Goal: Task Accomplishment & Management: Use online tool/utility

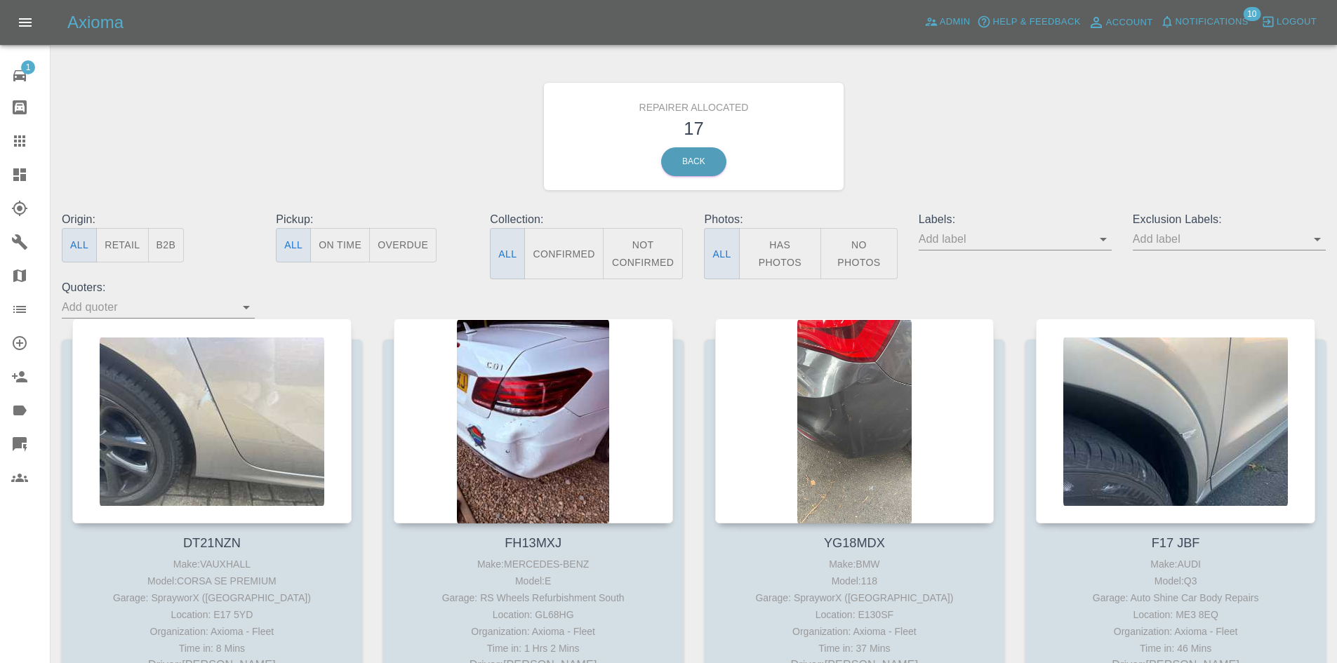
scroll to position [561, 0]
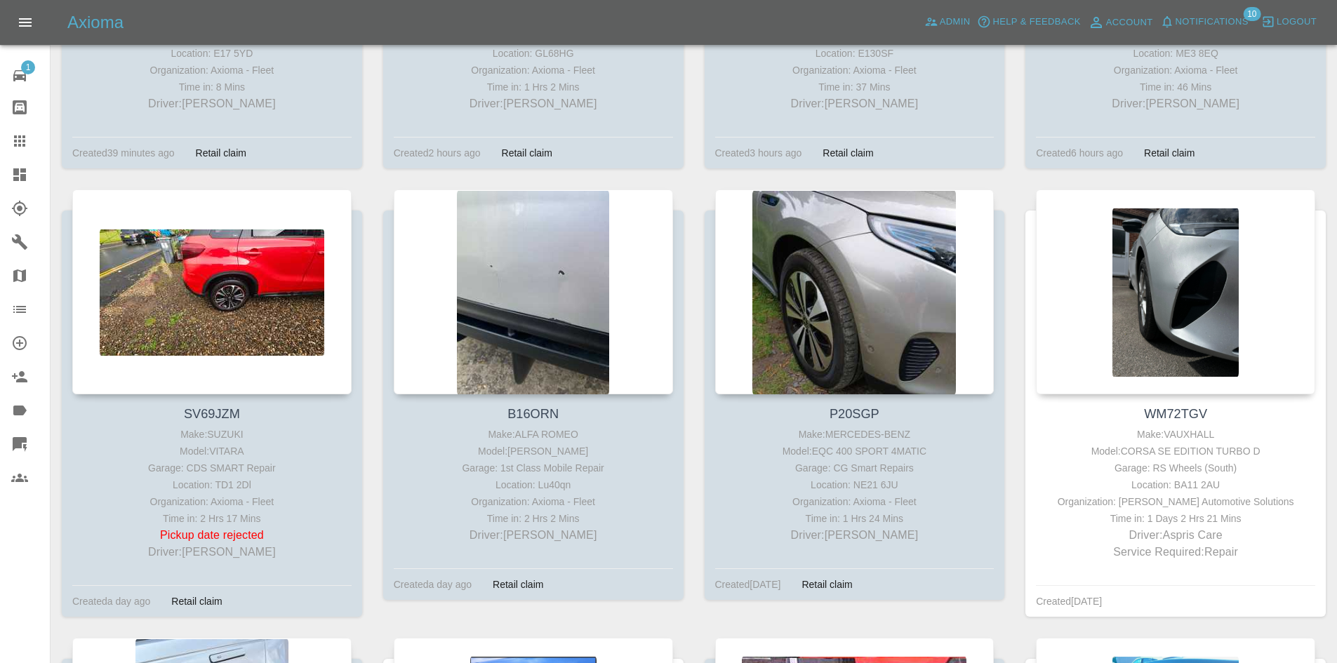
click at [13, 178] on icon at bounding box center [19, 174] width 13 height 13
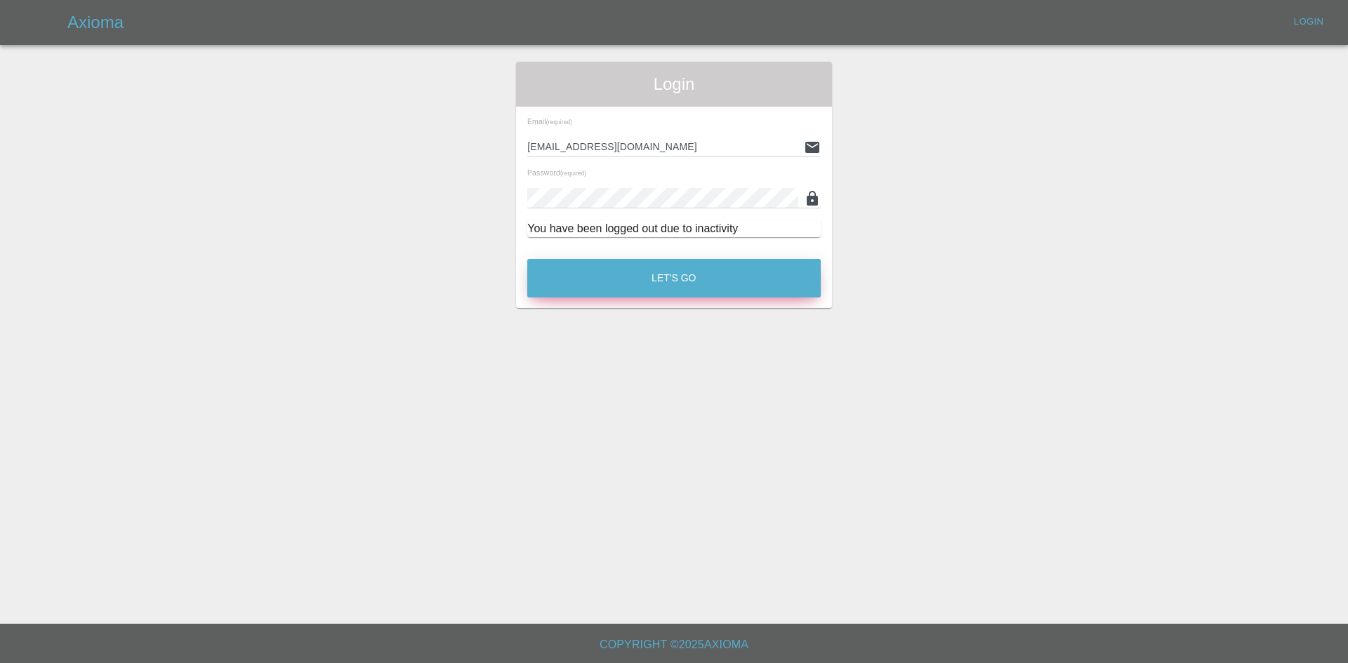
click at [623, 267] on button "Let's Go" at bounding box center [673, 278] width 293 height 39
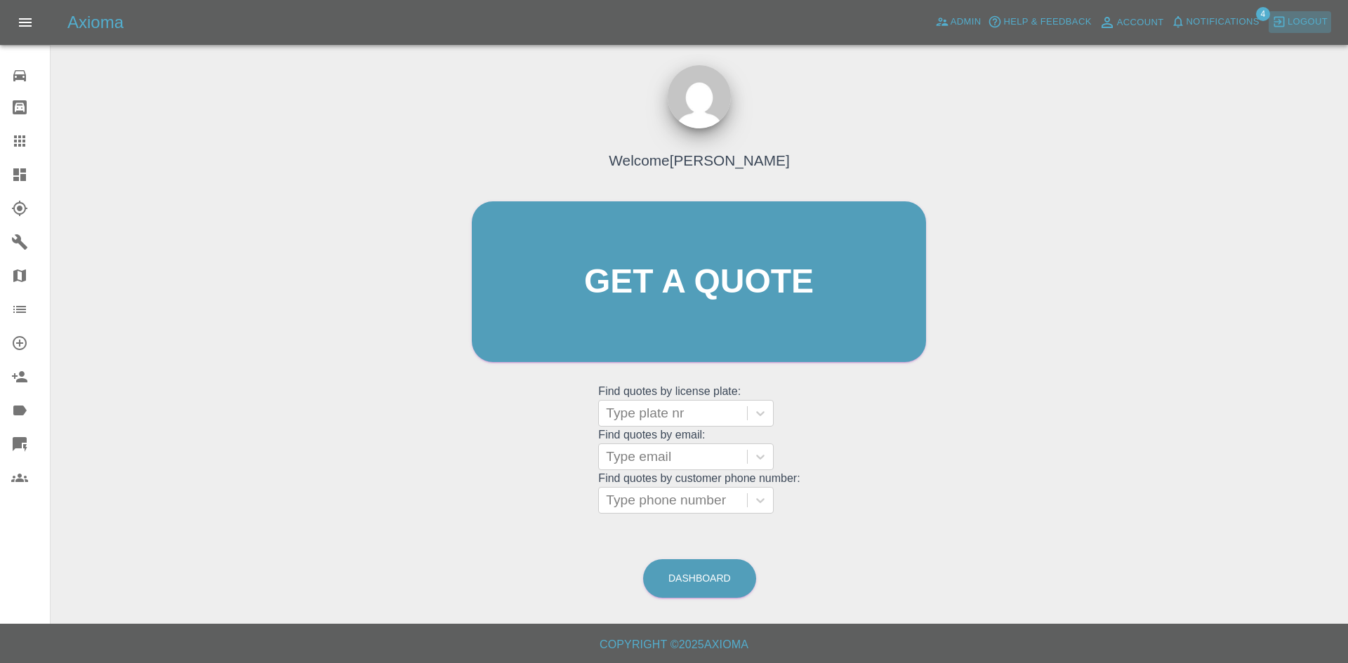
click at [1322, 22] on span "Logout" at bounding box center [1307, 22] width 40 height 16
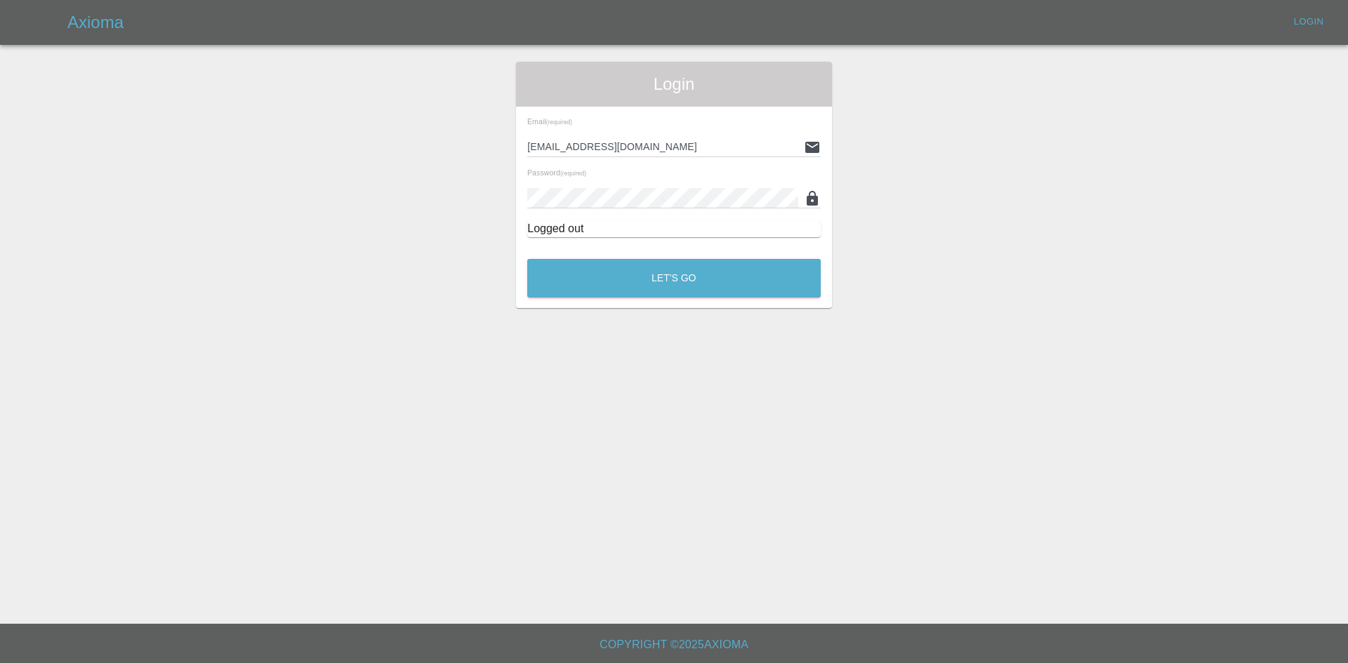
click at [630, 142] on input "georgecreedon1@icloud.com" at bounding box center [662, 147] width 271 height 20
type input "alex.kennett@axioma.co.uk"
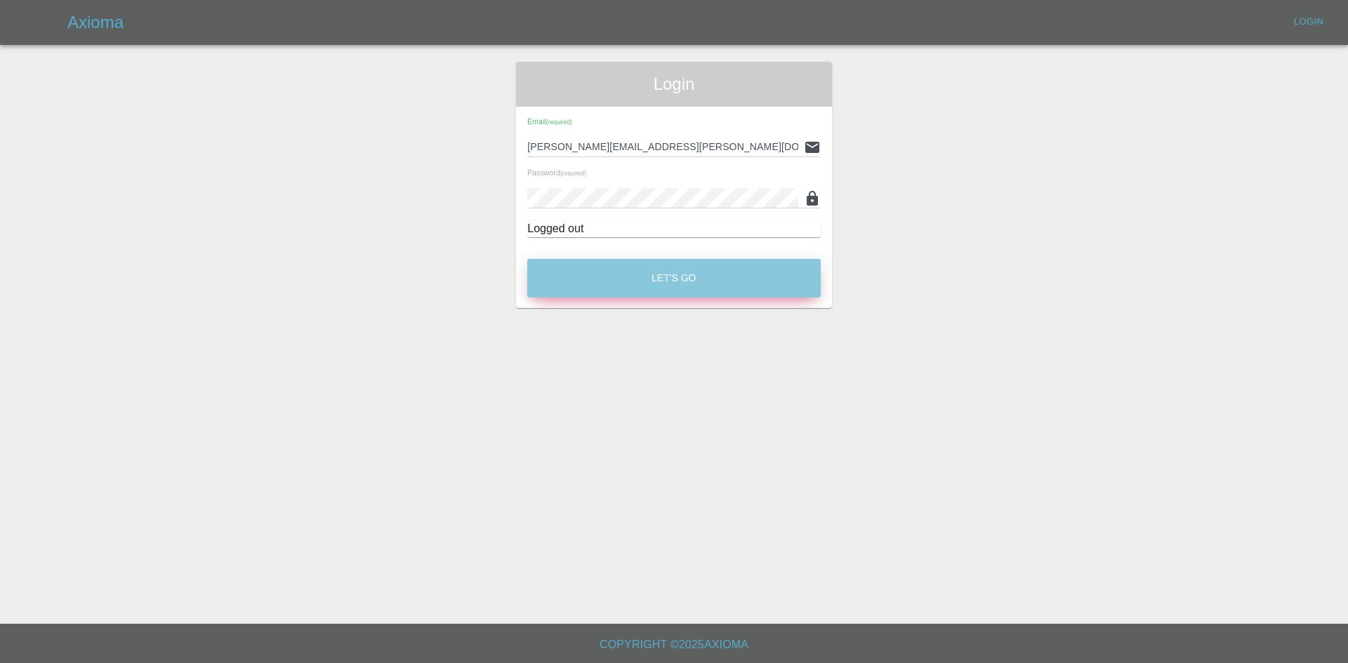
click at [658, 281] on button "Let's Go" at bounding box center [673, 278] width 293 height 39
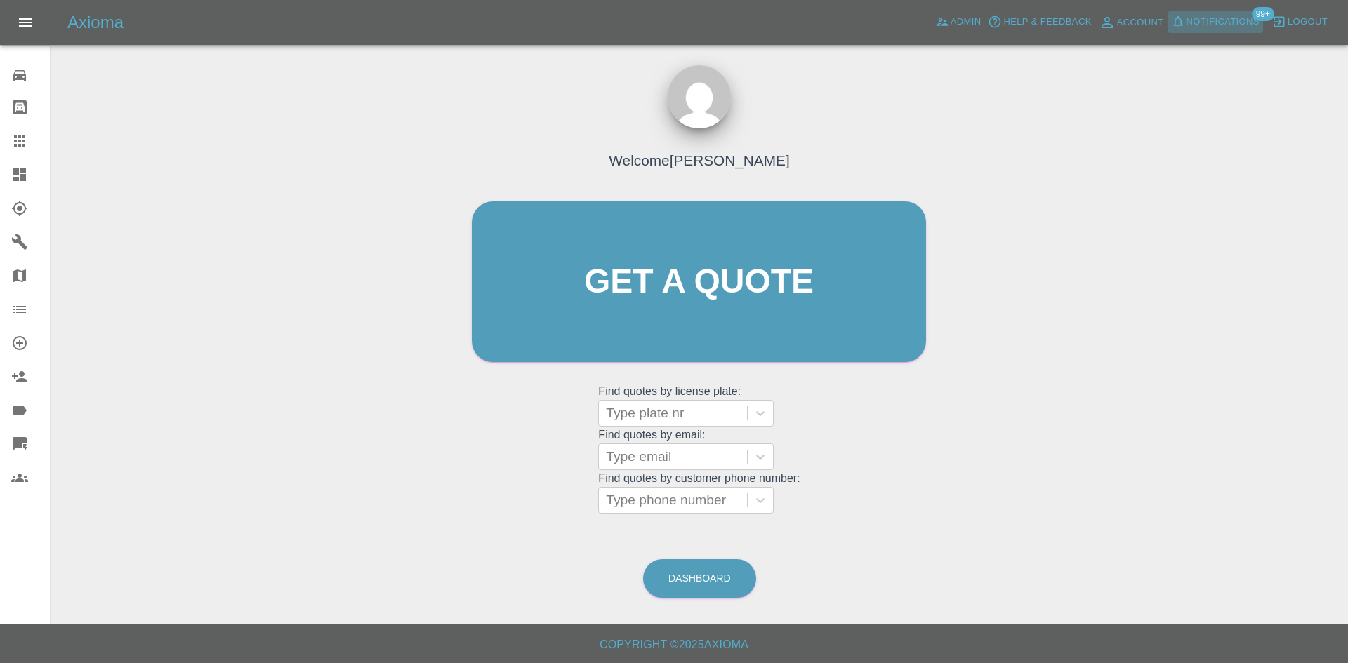
click at [1234, 18] on span "Notifications" at bounding box center [1222, 22] width 73 height 16
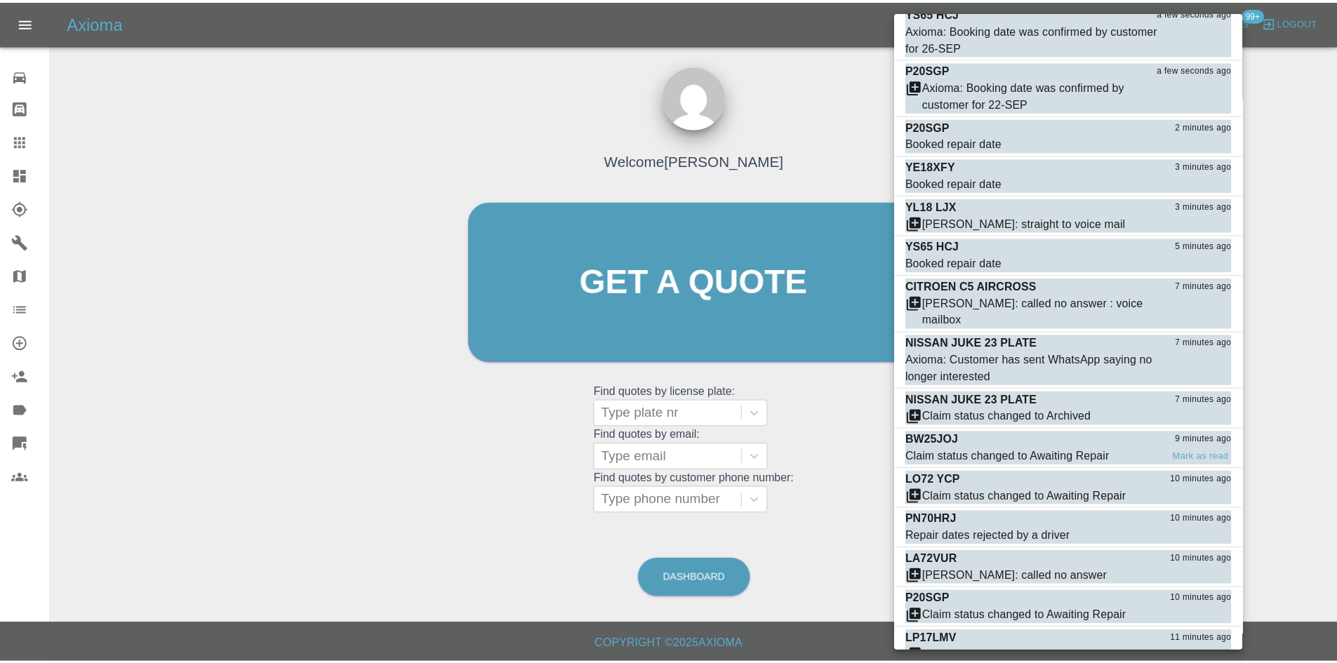
scroll to position [140, 0]
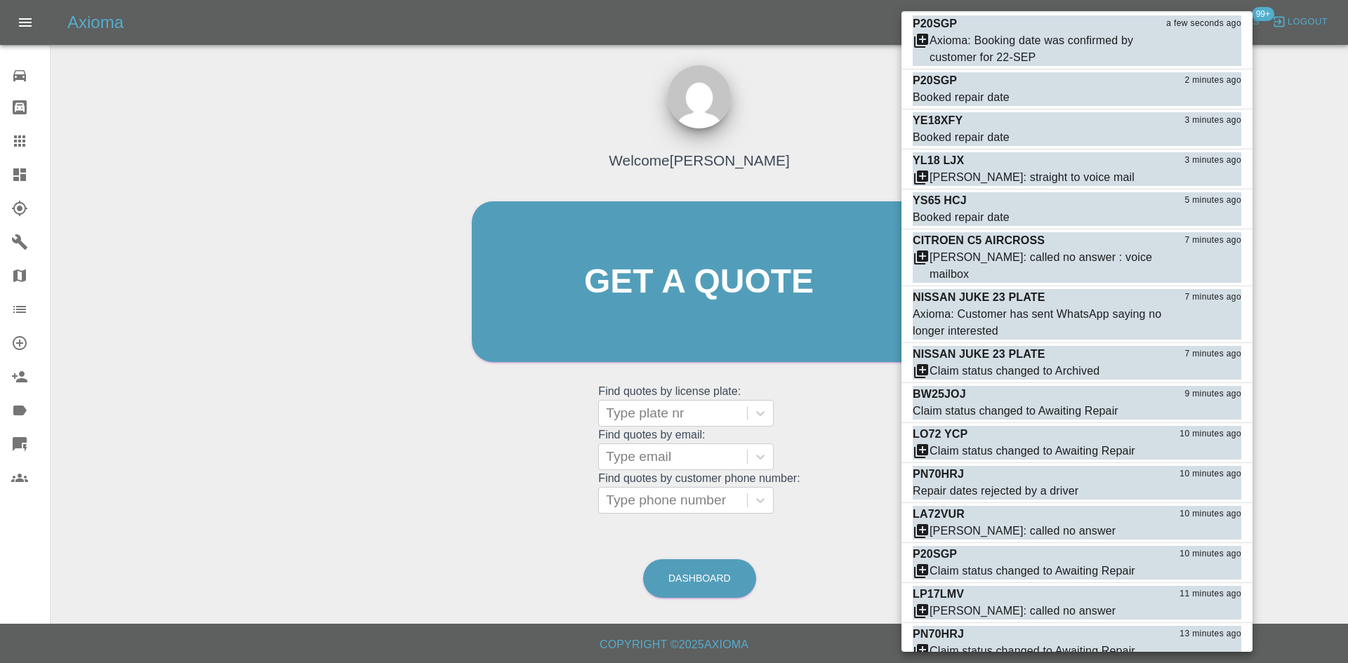
click at [367, 451] on div at bounding box center [674, 331] width 1348 height 663
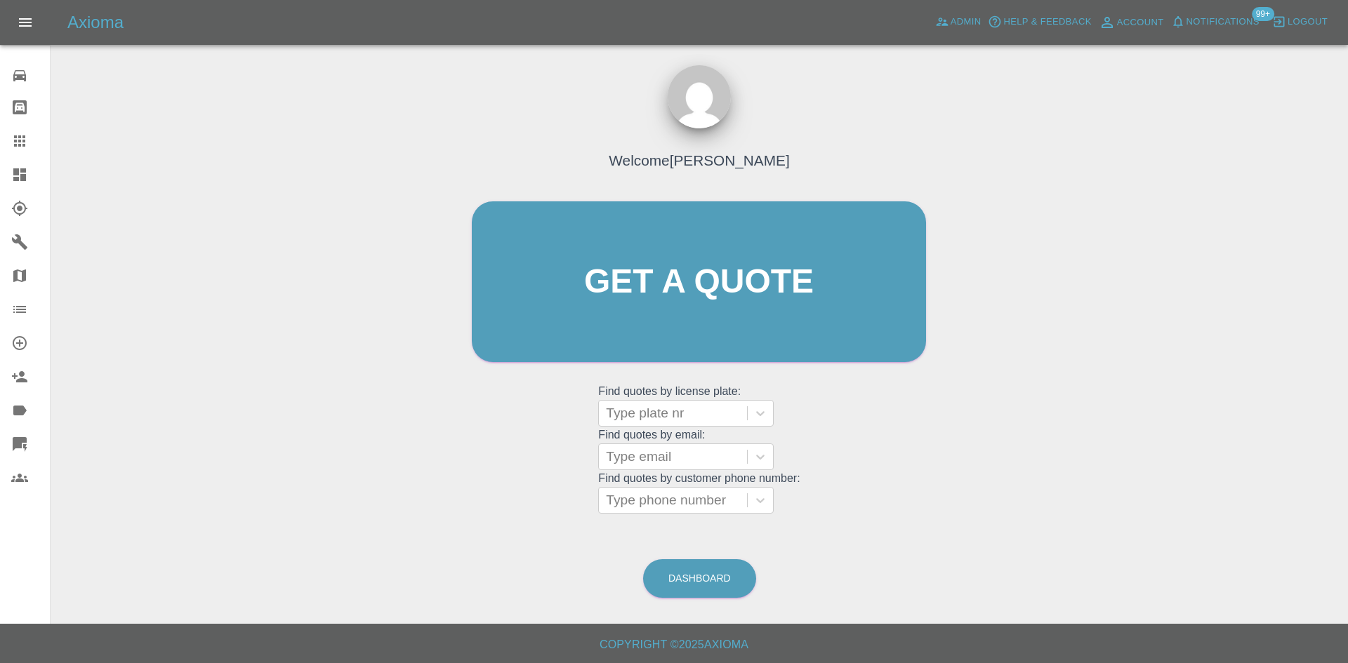
click at [818, 46] on div at bounding box center [674, 331] width 1348 height 663
click at [969, 21] on span "Admin" at bounding box center [965, 22] width 31 height 16
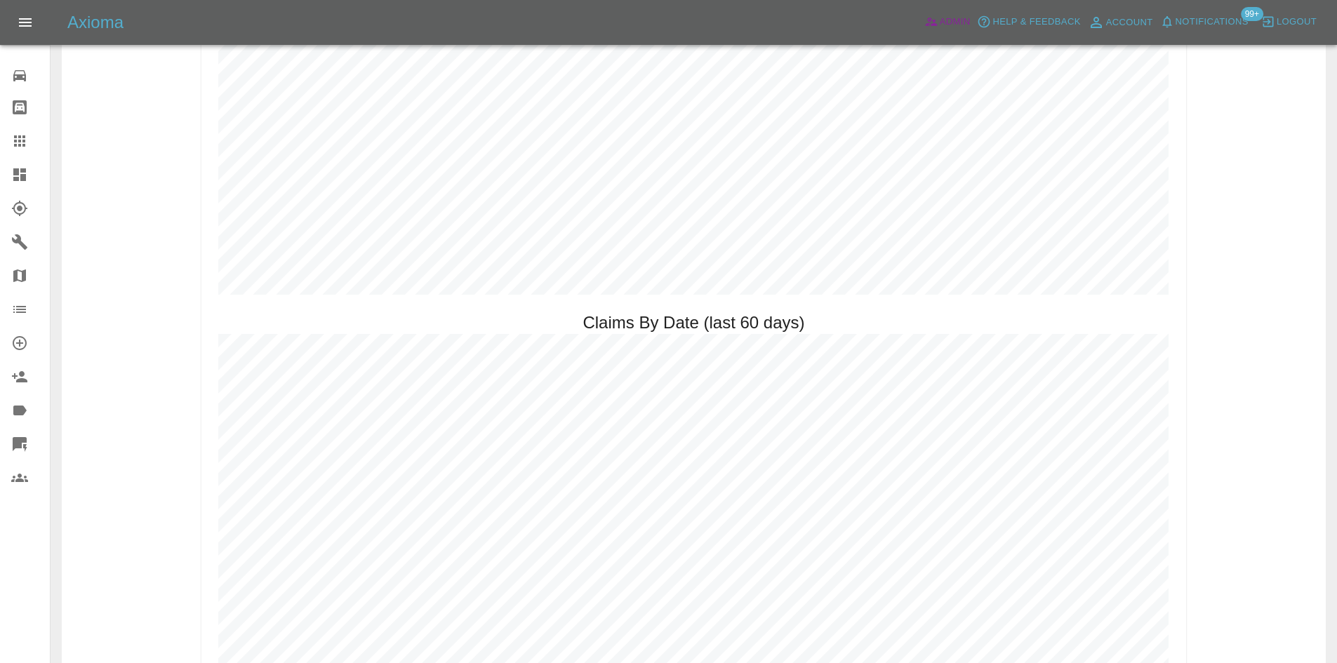
scroll to position [1684, 0]
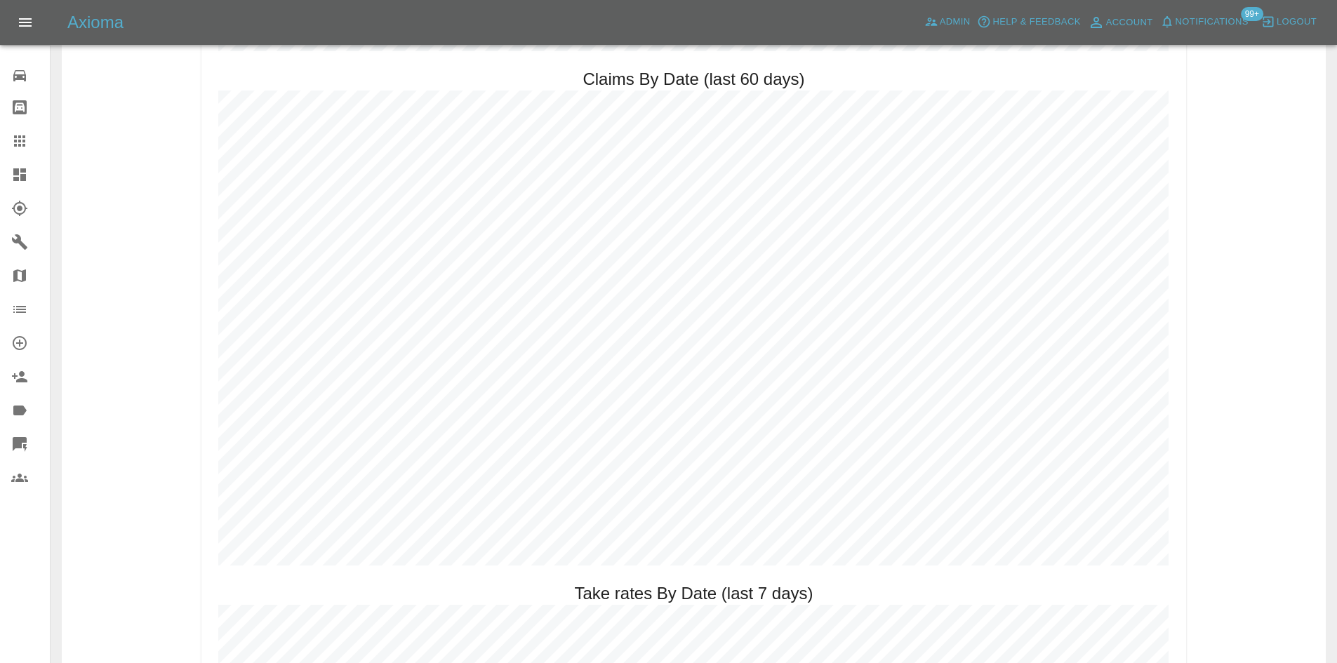
click at [19, 180] on icon at bounding box center [19, 174] width 13 height 13
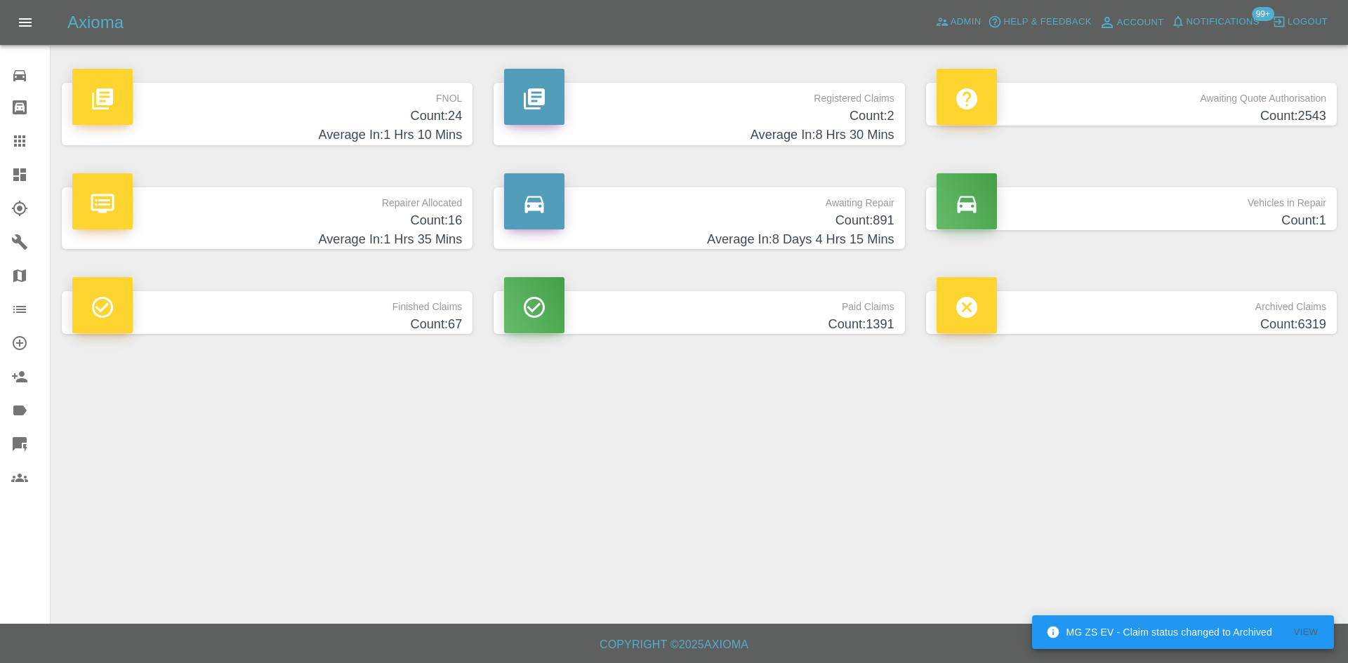
click at [775, 105] on p "Registered Claims" at bounding box center [699, 95] width 390 height 24
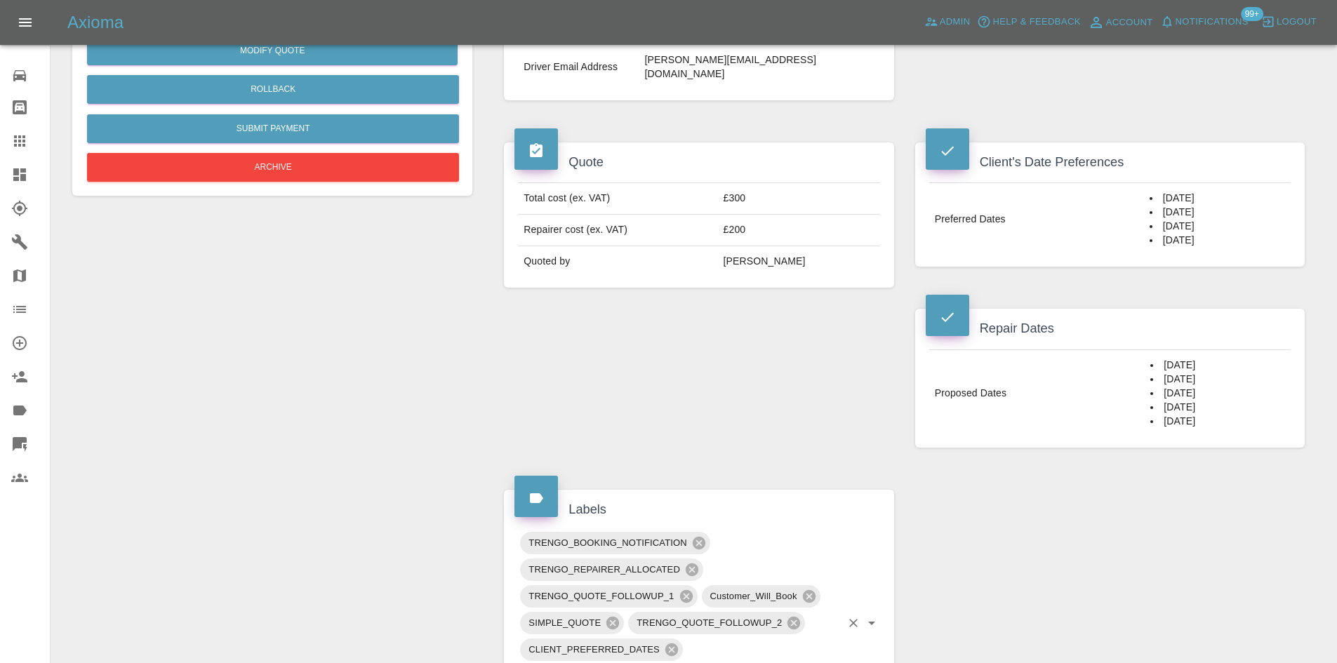
scroll to position [702, 0]
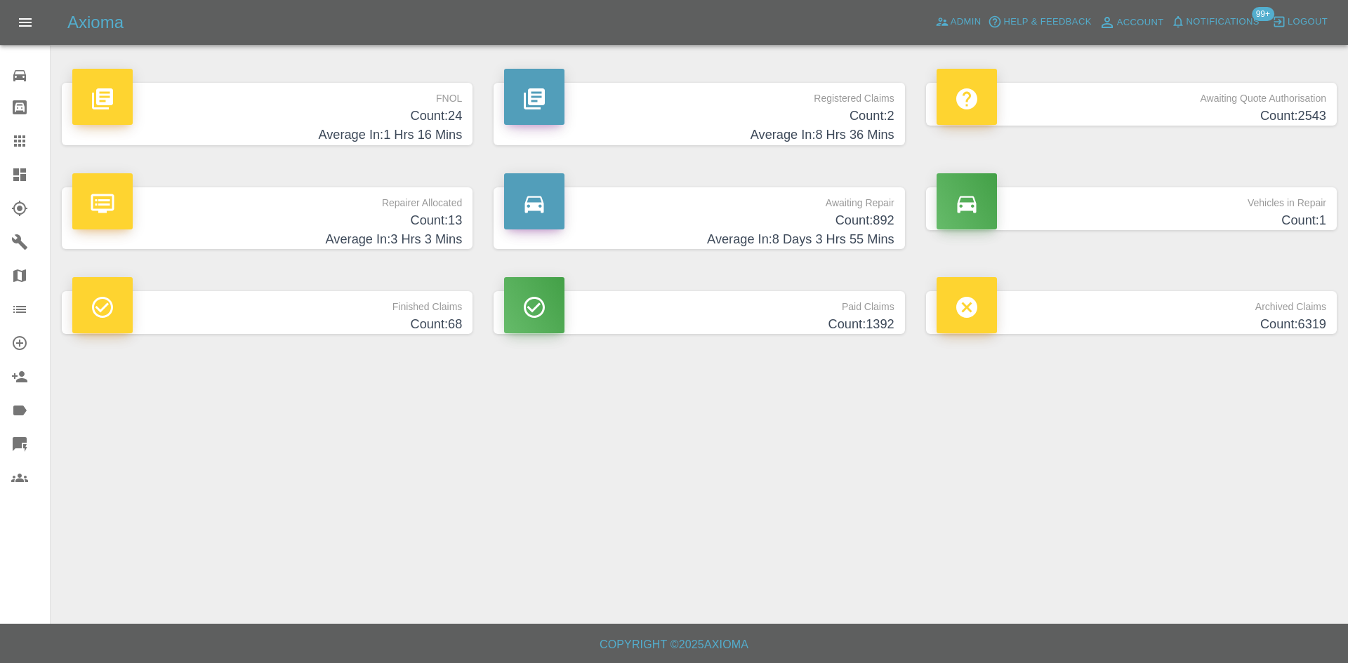
click at [15, 135] on icon at bounding box center [19, 140] width 11 height 11
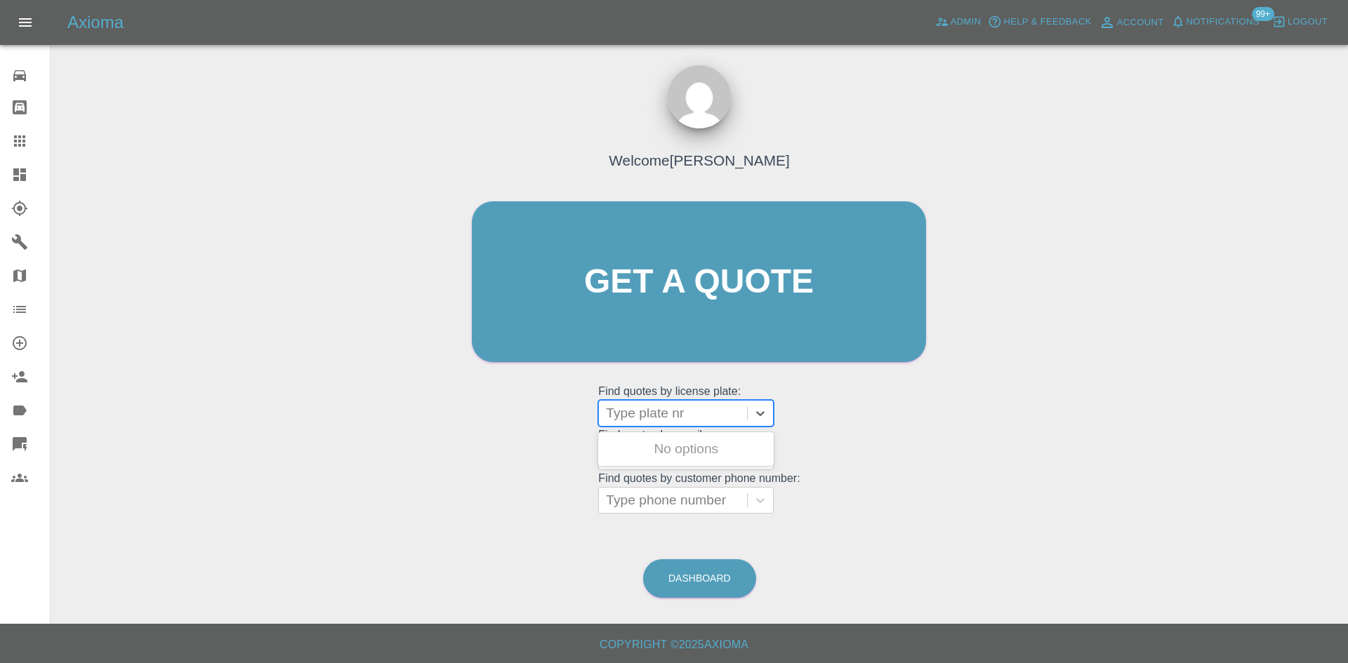
click at [642, 413] on div at bounding box center [673, 414] width 134 height 20
paste input "RX66VUL"
type input "RX66VUL"
click at [685, 472] on div "RX66VUL, Completed" at bounding box center [685, 477] width 175 height 28
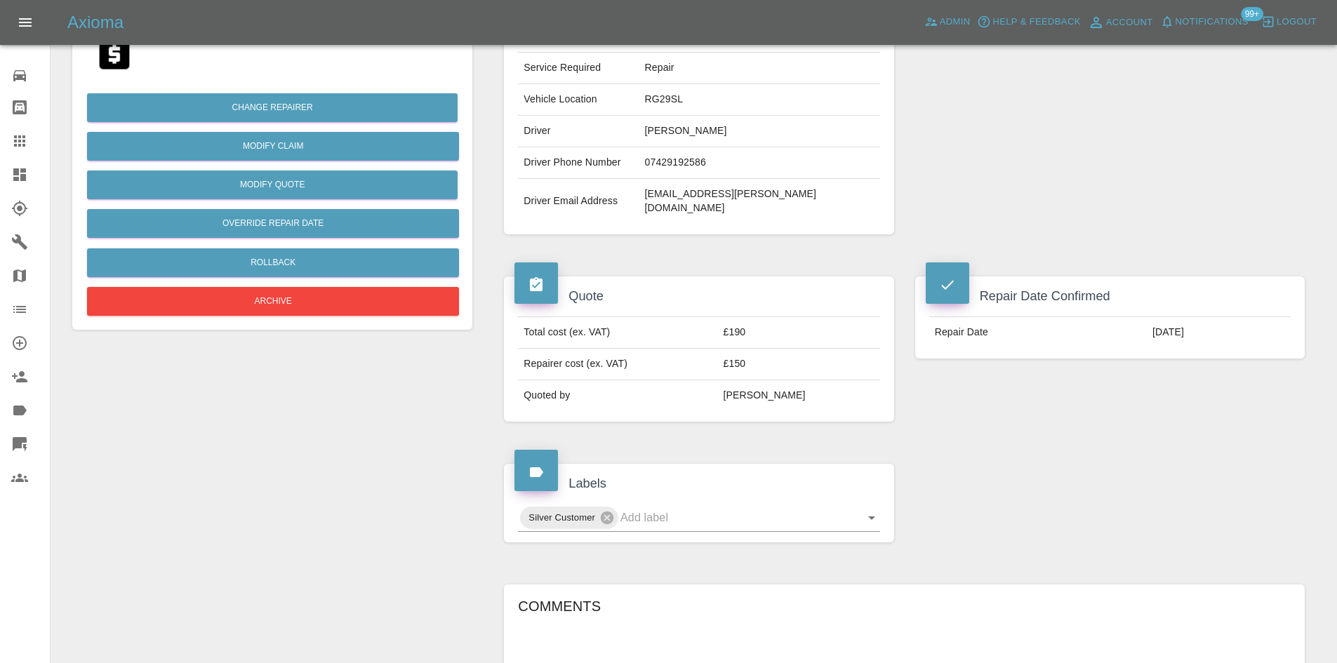
scroll to position [70, 0]
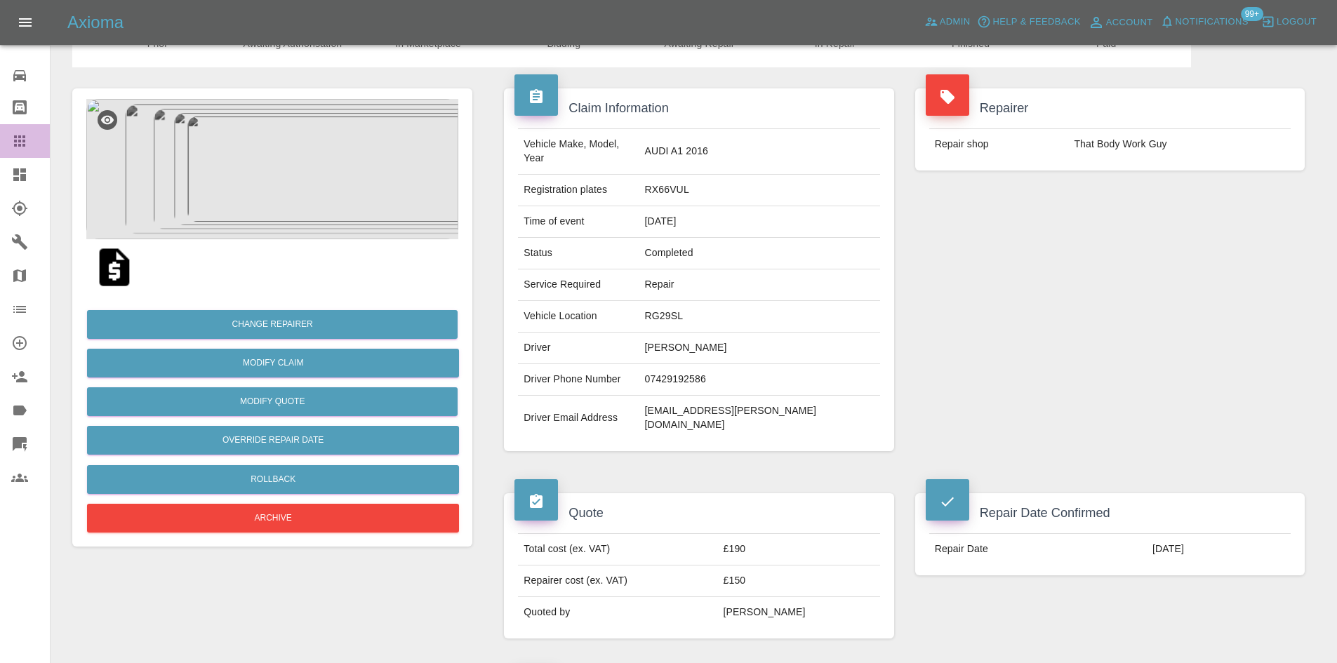
click at [4, 141] on link "Claims" at bounding box center [25, 141] width 50 height 34
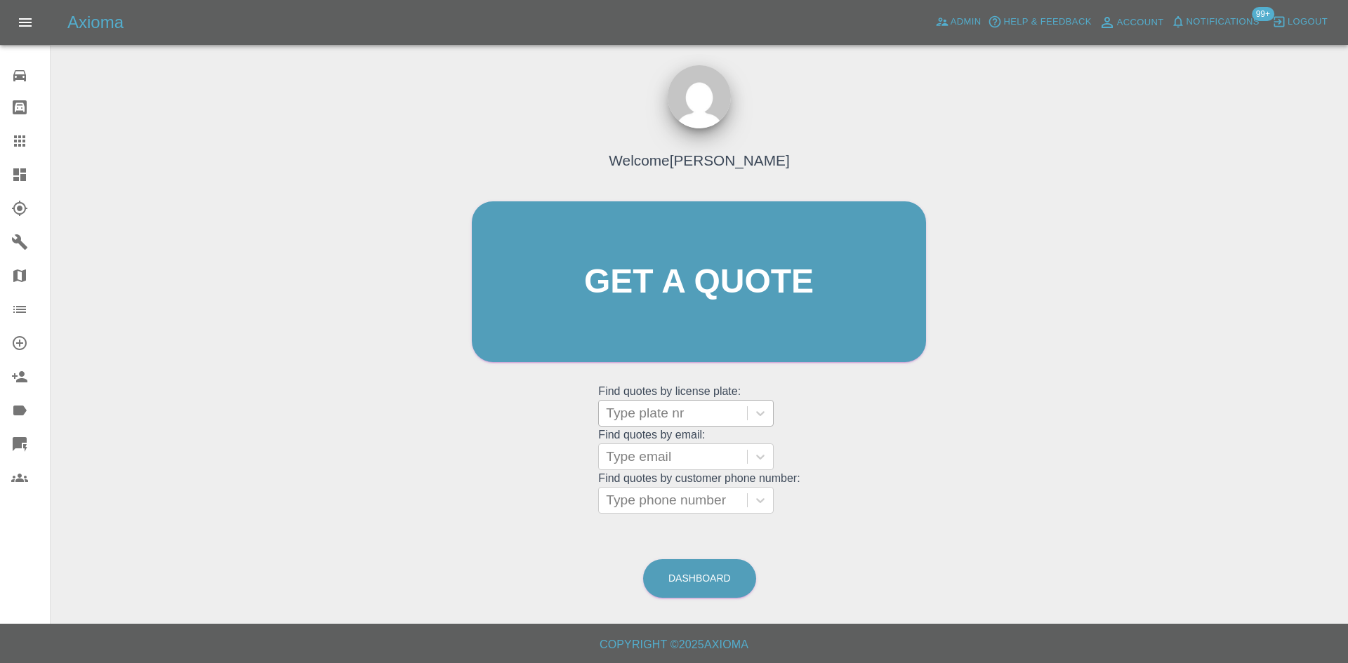
click at [670, 404] on div at bounding box center [673, 414] width 134 height 20
paste input "RX66VUL"
type input "RX66VUL"
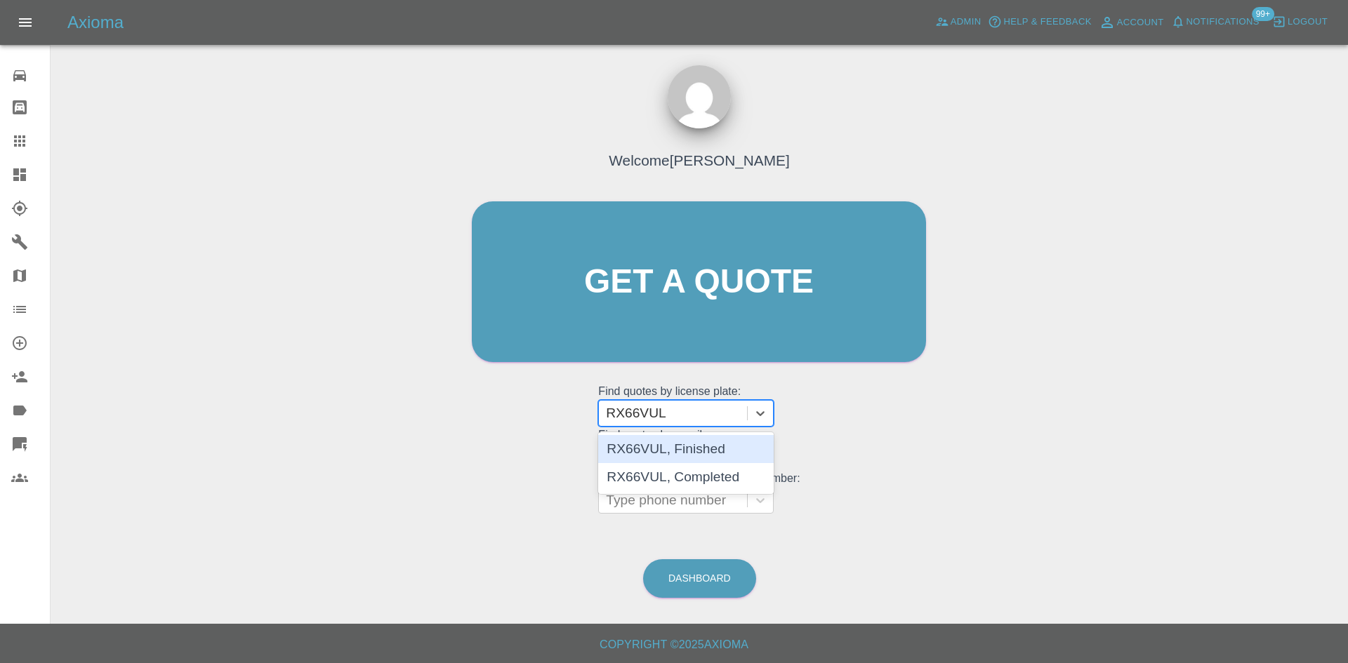
click at [673, 445] on div "RX66VUL, Finished" at bounding box center [685, 449] width 175 height 28
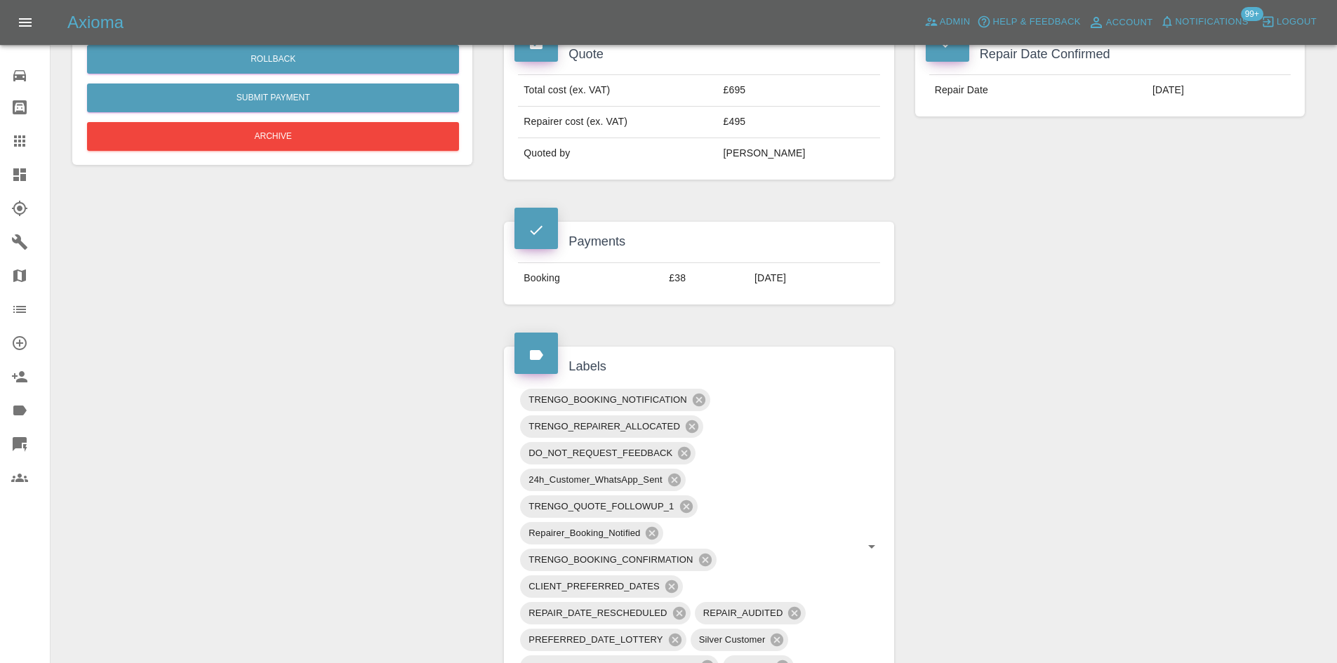
scroll to position [421, 0]
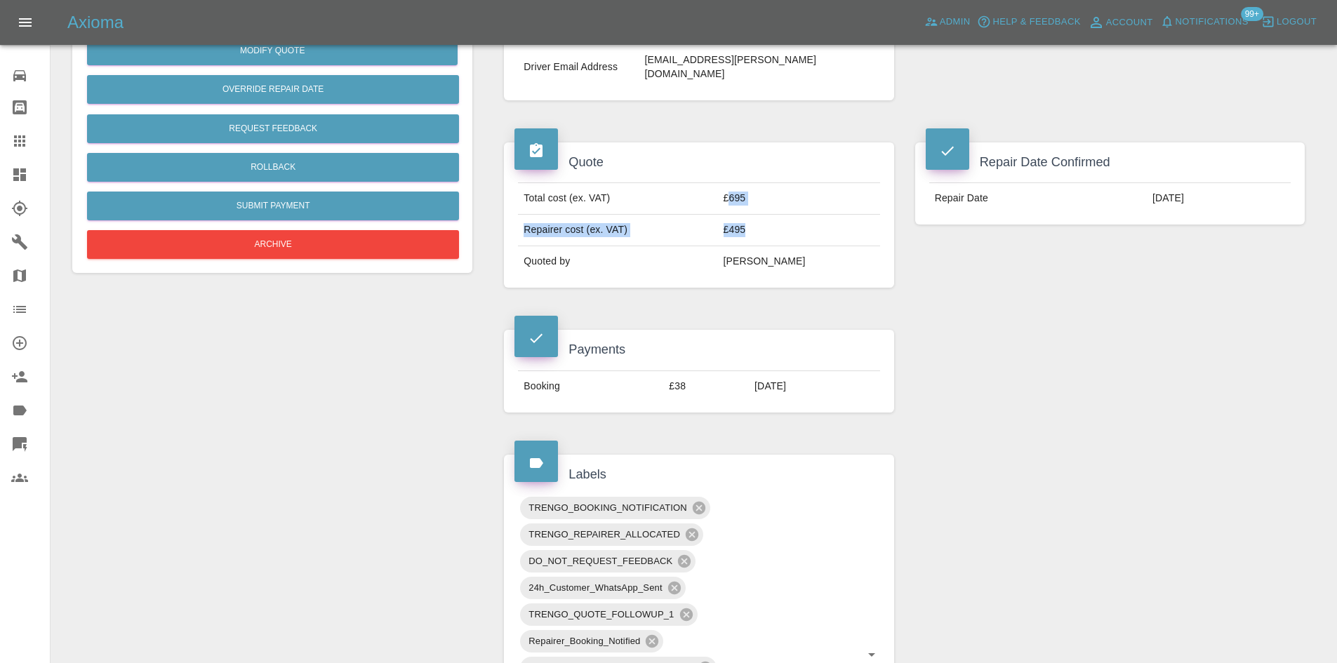
drag, startPoint x: 782, startPoint y: 204, endPoint x: 750, endPoint y: 182, distance: 38.9
click at [749, 184] on tbody "Total cost (ex. VAT) £695 Repairer cost (ex. VAT) £495 Quoted by [PERSON_NAME]" at bounding box center [698, 230] width 361 height 94
click at [767, 183] on td "£695" at bounding box center [799, 199] width 162 height 32
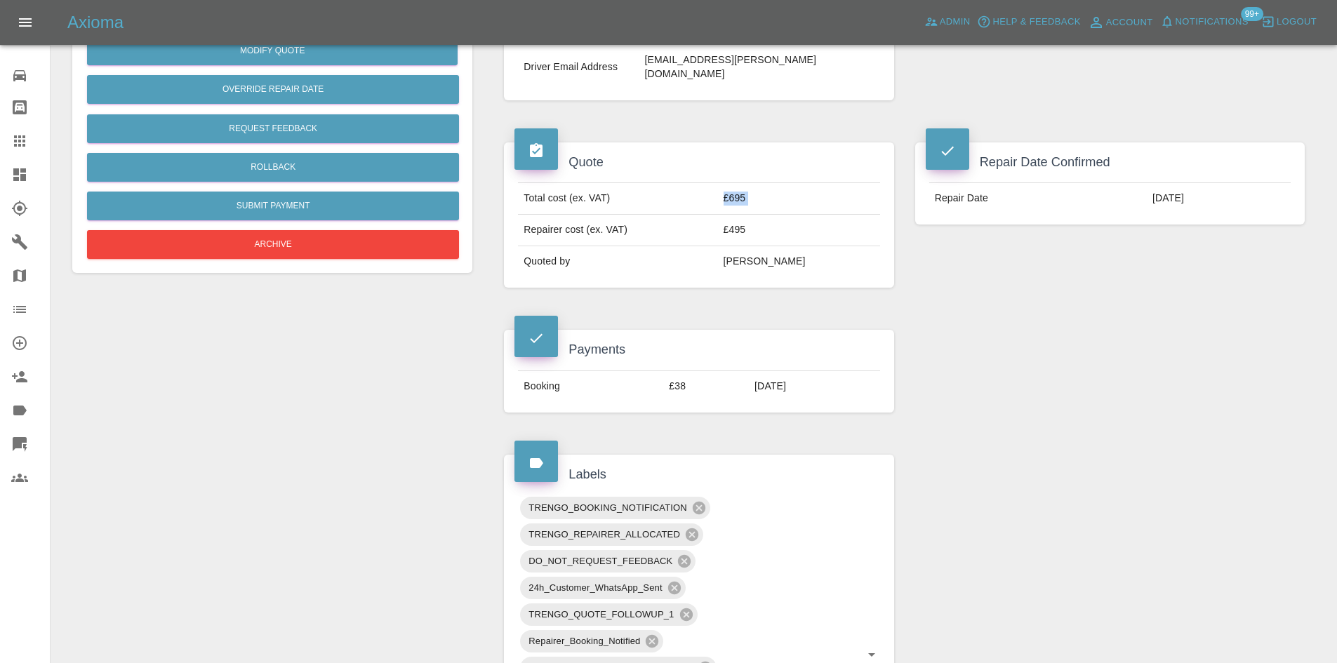
copy td "£695"
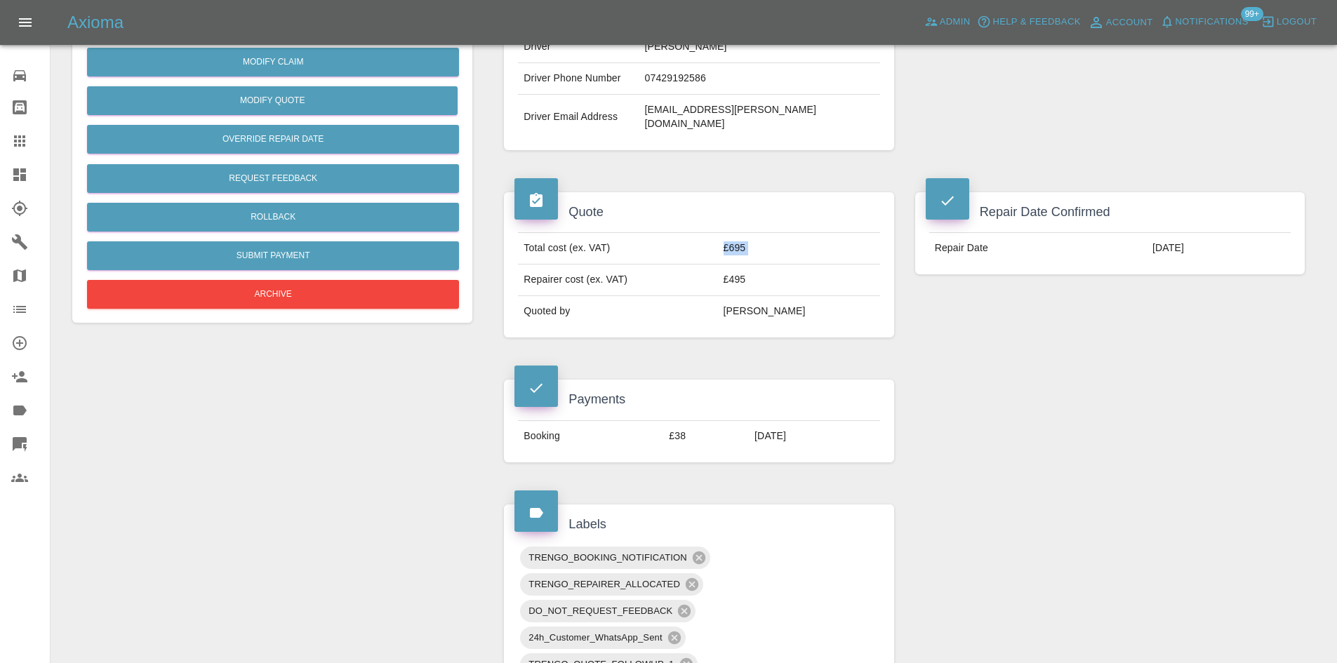
scroll to position [140, 0]
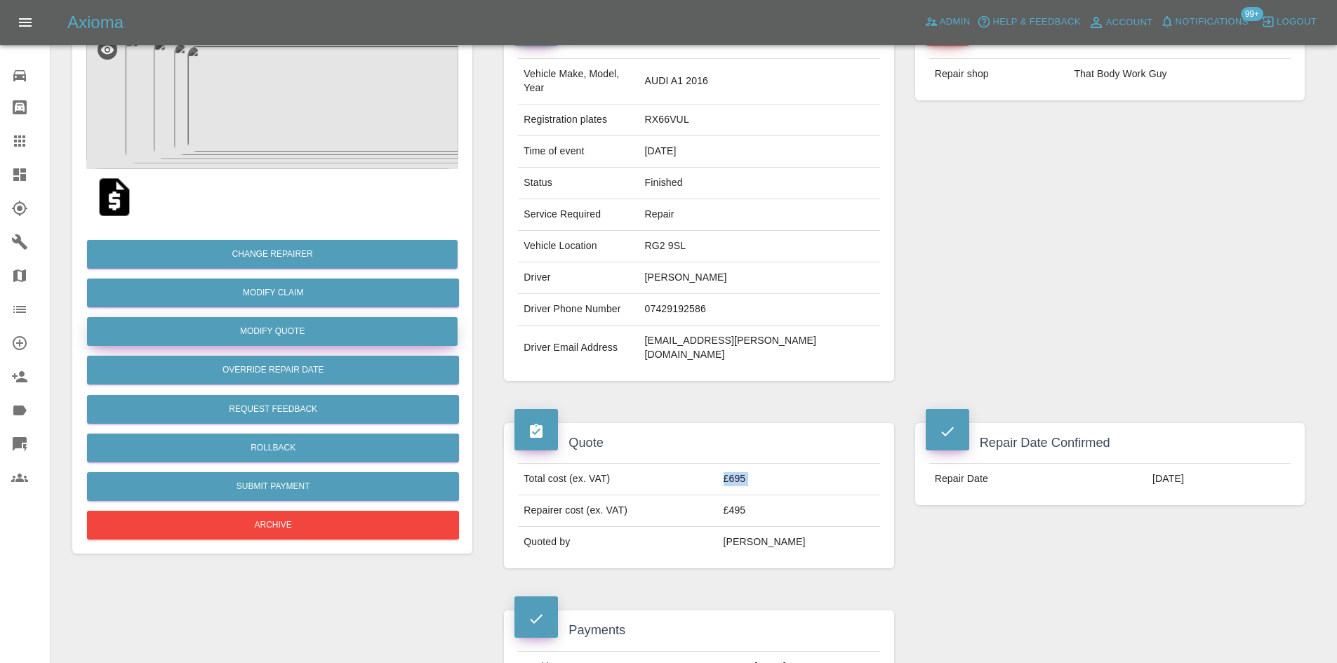
click at [305, 335] on button "Modify Quote" at bounding box center [272, 331] width 371 height 29
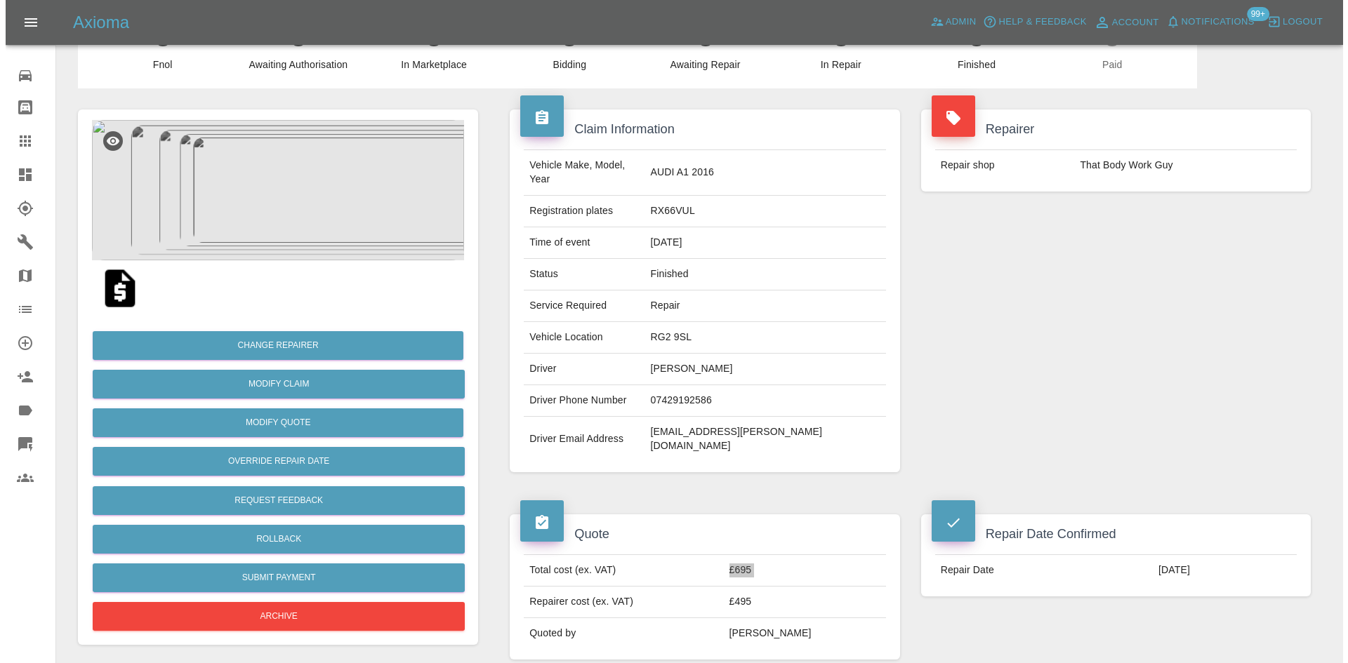
scroll to position [0, 0]
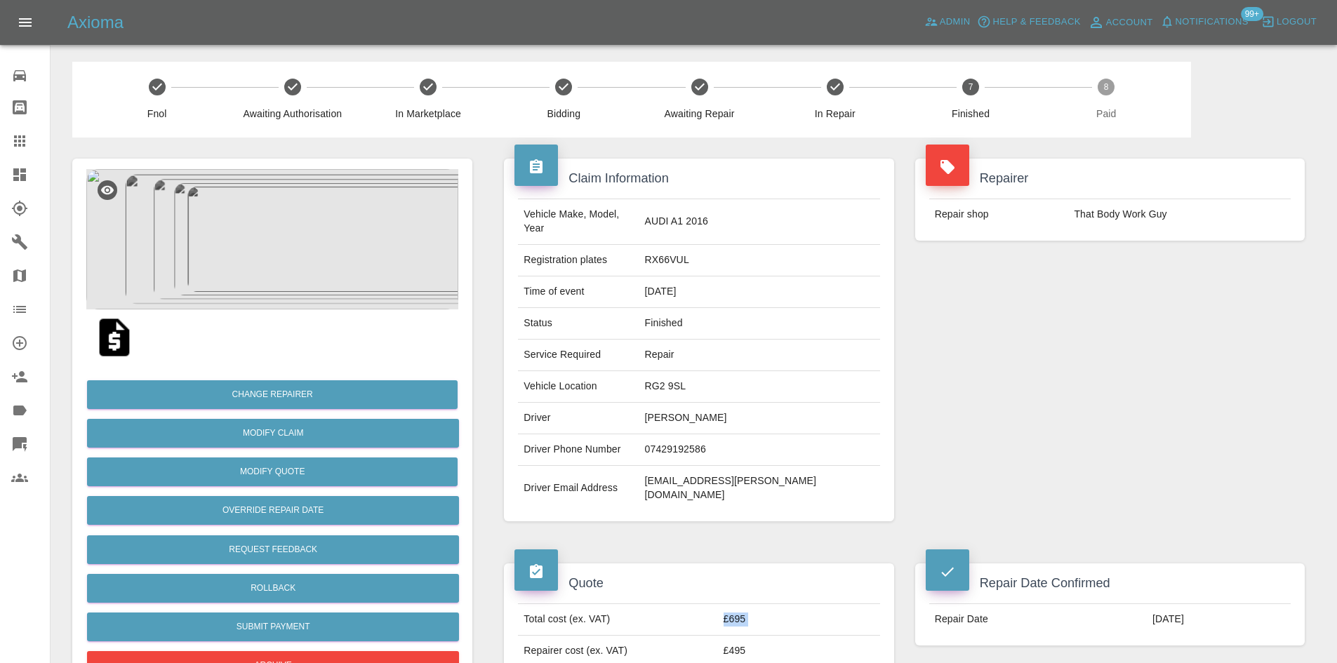
click at [4, 166] on link "Dashboard" at bounding box center [25, 175] width 50 height 34
